Goal: Transaction & Acquisition: Purchase product/service

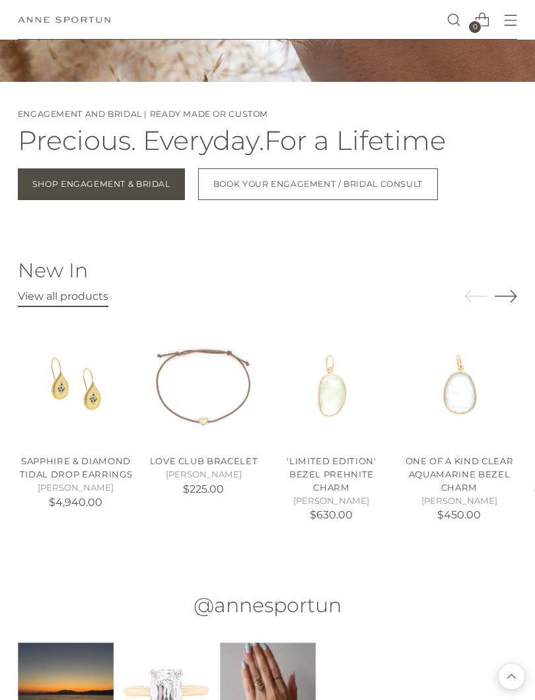
scroll to position [1202, 0]
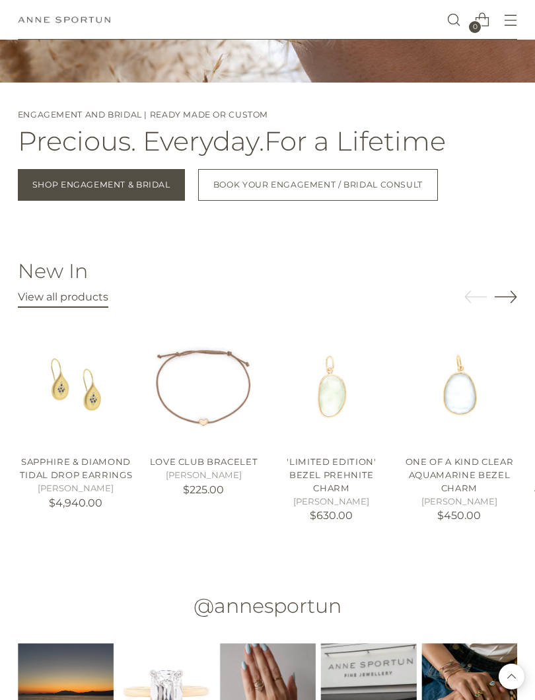
click at [64, 302] on link "View all products" at bounding box center [63, 298] width 90 height 17
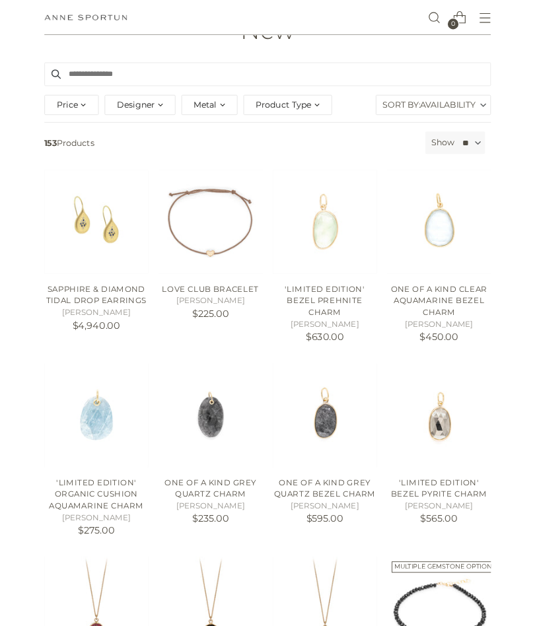
scroll to position [104, 0]
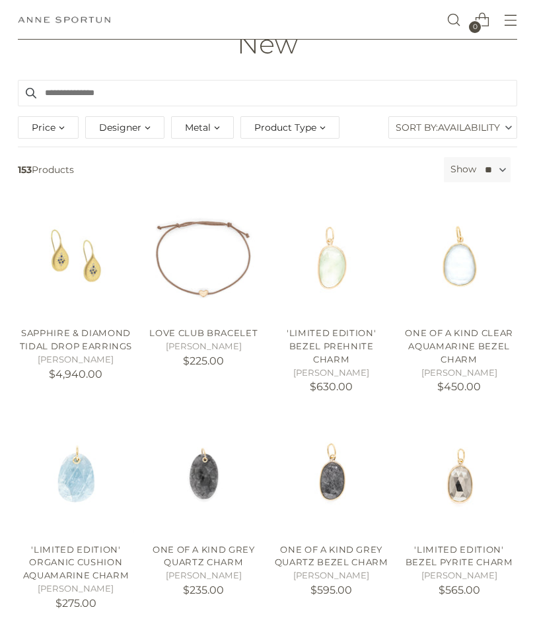
click at [224, 260] on img "Love Club Bracelet" at bounding box center [203, 258] width 116 height 116
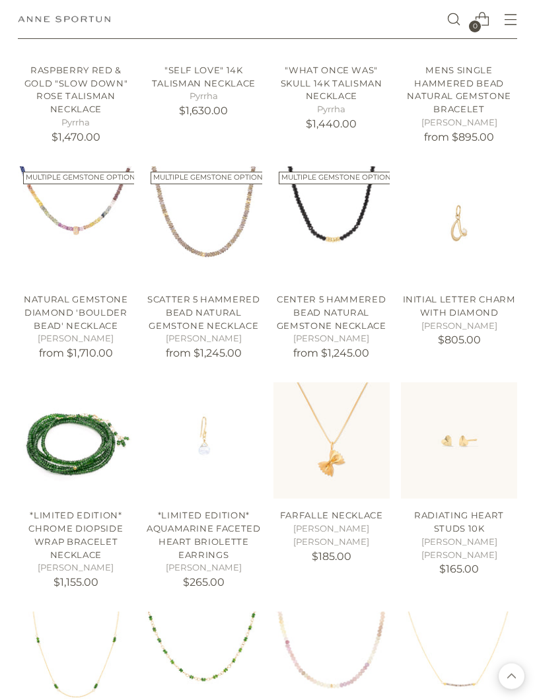
scroll to position [799, 0]
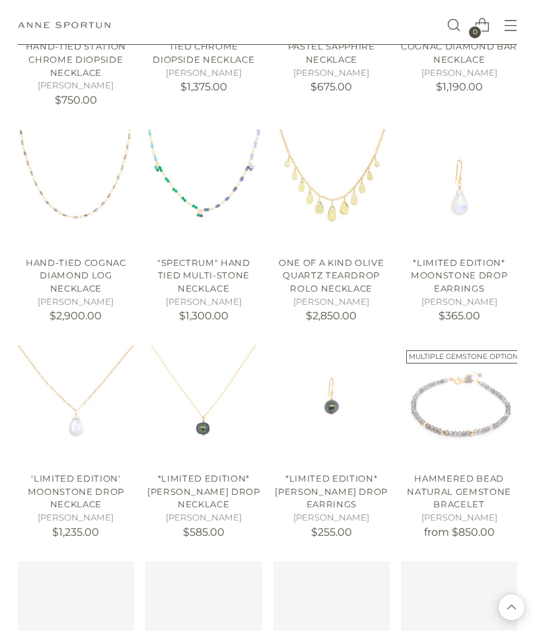
scroll to position [1555, 0]
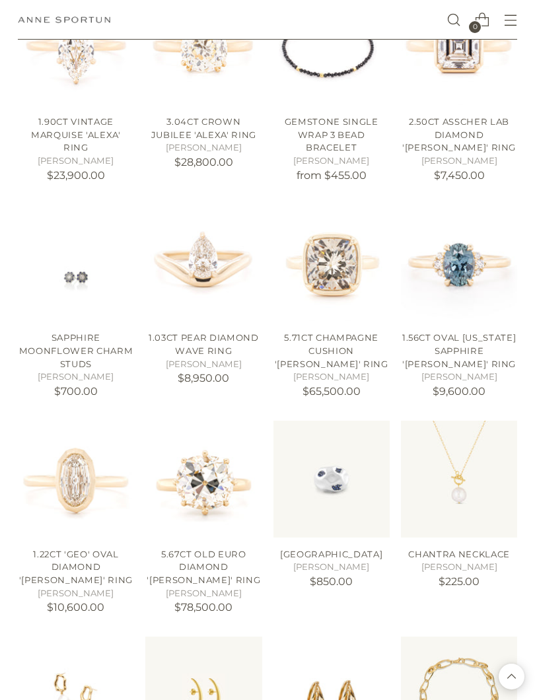
scroll to position [2550, 0]
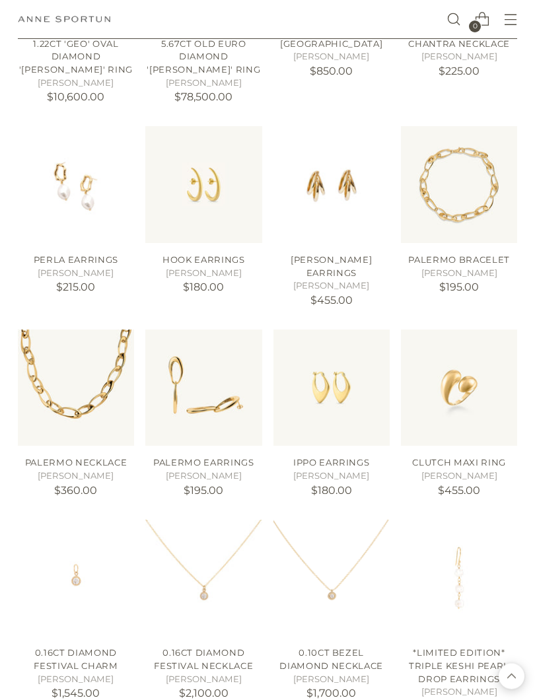
scroll to position [3030, 0]
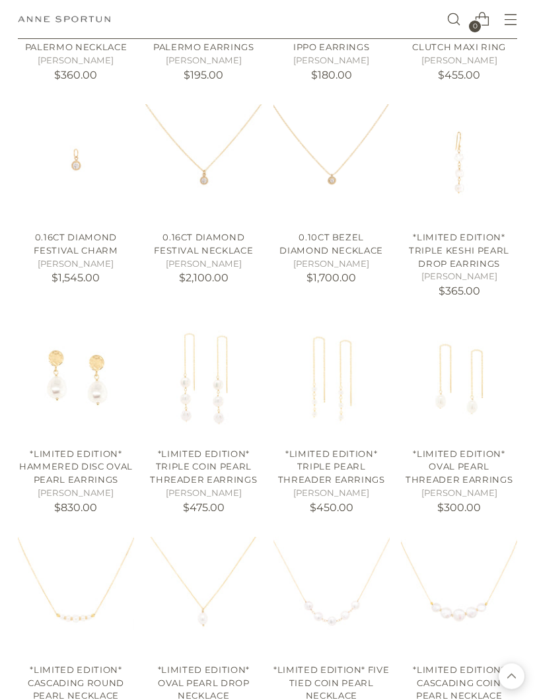
scroll to position [3448, 0]
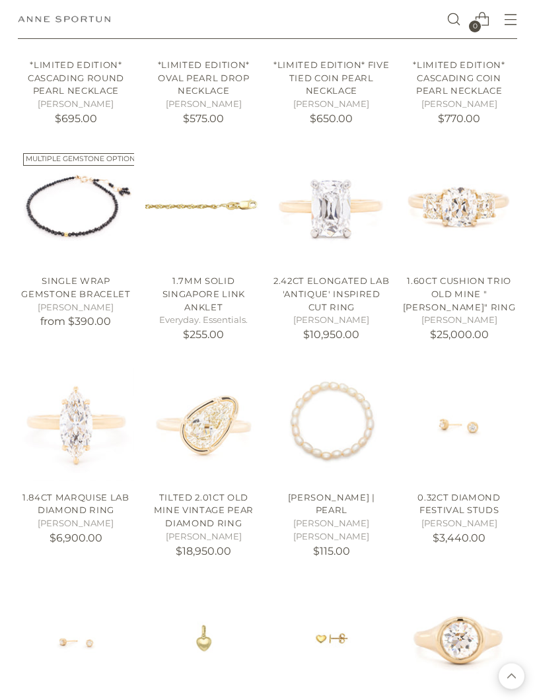
scroll to position [4046, 0]
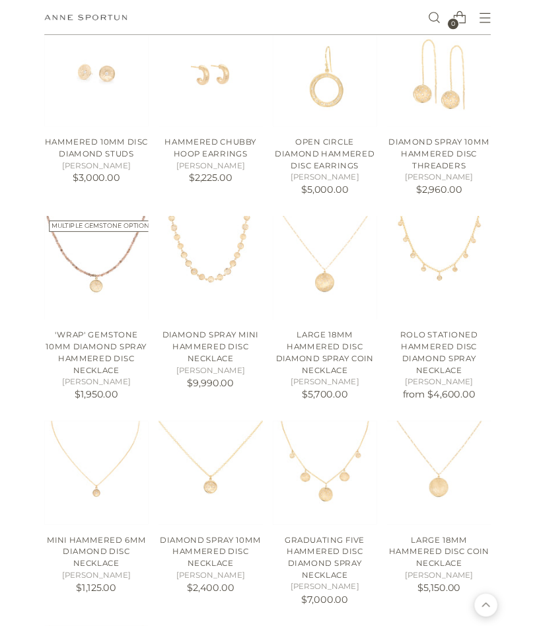
scroll to position [8334, 0]
